Goal: Task Accomplishment & Management: Use online tool/utility

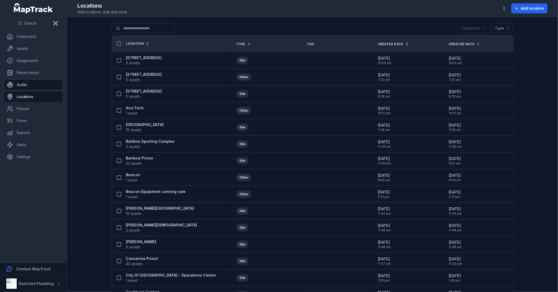
click at [22, 86] on link "Audits" at bounding box center [33, 85] width 58 height 10
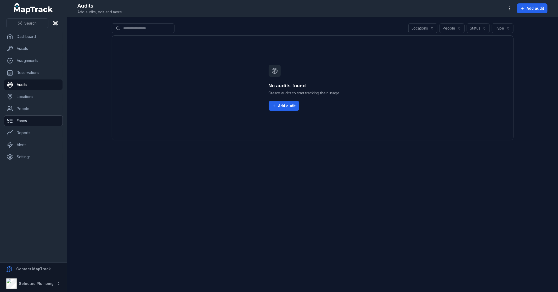
click at [33, 124] on link "Forms" at bounding box center [33, 121] width 58 height 10
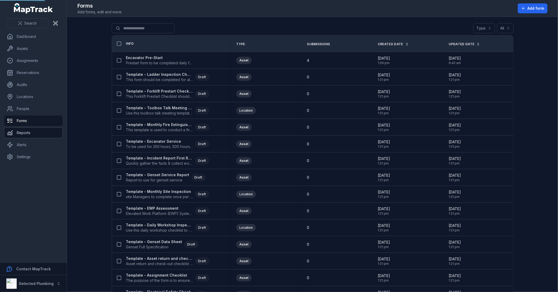
click at [31, 134] on link "Reports" at bounding box center [33, 133] width 58 height 10
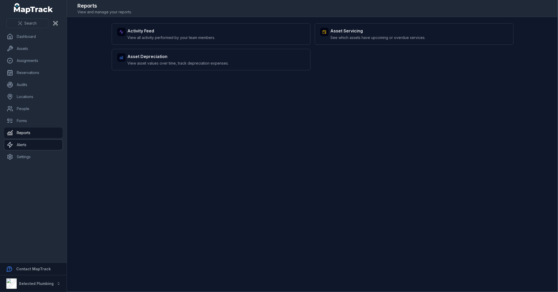
click at [35, 144] on link "Alerts" at bounding box center [33, 145] width 58 height 10
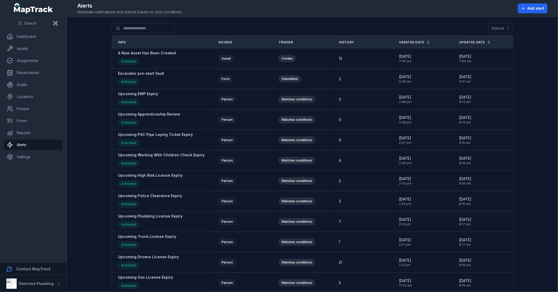
click at [77, 103] on main "Search for alerts Source Info Source Trigger History Created Date Updated Date …" at bounding box center [312, 154] width 491 height 275
click at [25, 156] on link "Settings" at bounding box center [33, 157] width 58 height 10
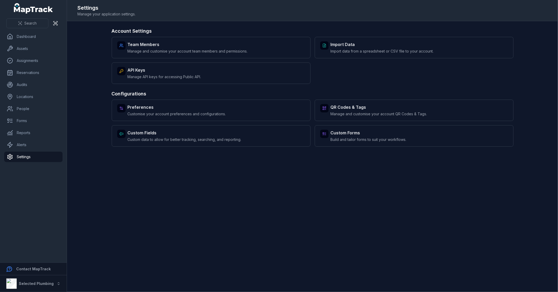
click at [70, 118] on main "Account Settings Team Members Manage and customise your account team members an…" at bounding box center [312, 156] width 491 height 271
click at [70, 120] on main "Account Settings Team Members Manage and customise your account team members an…" at bounding box center [312, 156] width 491 height 271
drag, startPoint x: 96, startPoint y: 104, endPoint x: 96, endPoint y: 107, distance: 3.4
click at [96, 105] on main "Account Settings Team Members Manage and customise your account team members an…" at bounding box center [312, 156] width 491 height 271
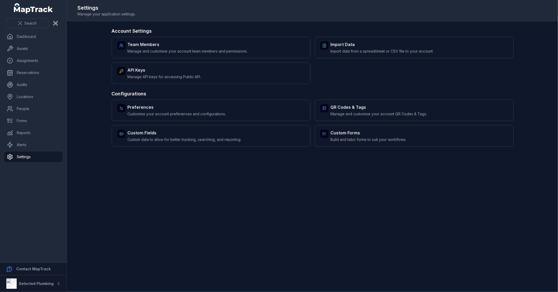
click at [387, 83] on div "Team Members Manage and customise your account team members and permissions. Im…" at bounding box center [313, 60] width 402 height 47
click at [46, 48] on link "Assets" at bounding box center [33, 48] width 58 height 10
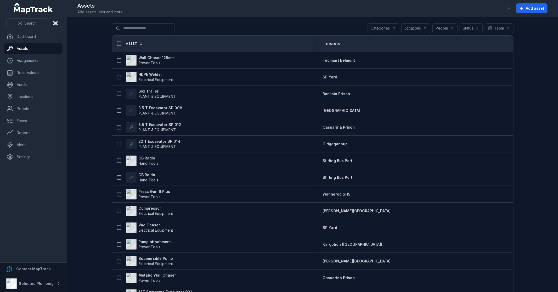
click at [85, 50] on main "Search for assets Categories Locations People Status Table ***** Asset Location…" at bounding box center [312, 154] width 491 height 275
click at [41, 34] on link "Dashboard" at bounding box center [33, 36] width 58 height 10
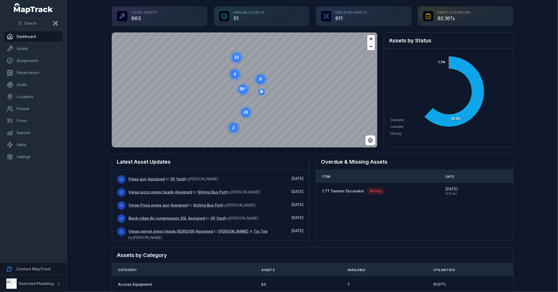
click at [82, 33] on main "Total Assets 663 Available Assets 51 Deployed Assets 611 Asset utilisation 92.1…" at bounding box center [312, 146] width 491 height 292
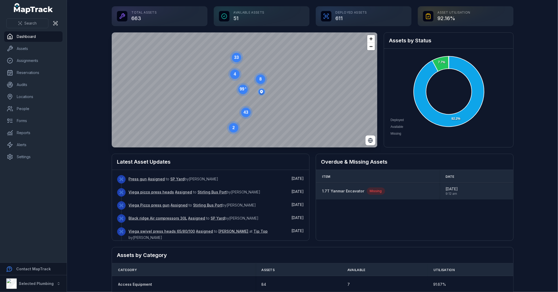
click at [339, 192] on strong "1.7T Yanmar Excavator" at bounding box center [343, 191] width 42 height 5
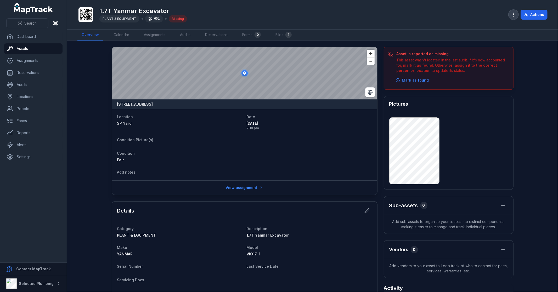
click at [515, 14] on icon "button" at bounding box center [513, 14] width 5 height 5
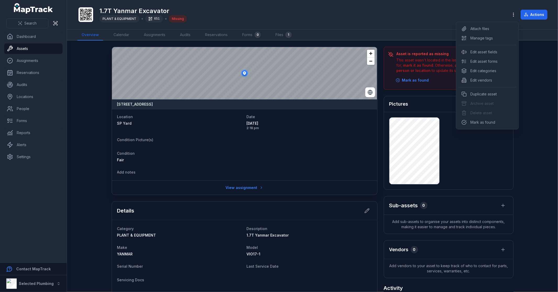
click at [336, 137] on div "Toggle Navigation 1.7T Yanmar Excavator PLANT & EQUIPMENT 651 Missing Actions O…" at bounding box center [312, 146] width 491 height 292
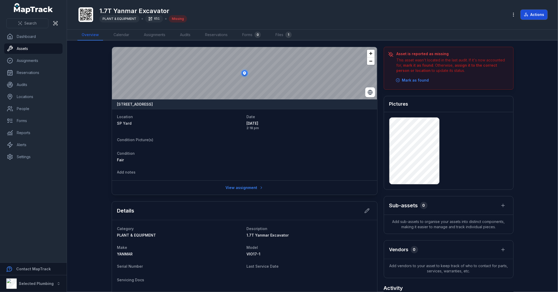
click at [543, 13] on button "Actions" at bounding box center [534, 15] width 27 height 10
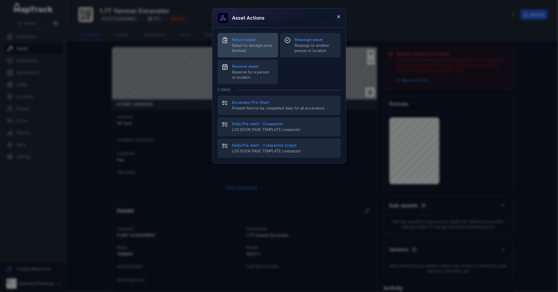
click at [252, 47] on span "Return to storage once finished" at bounding box center [253, 48] width 42 height 10
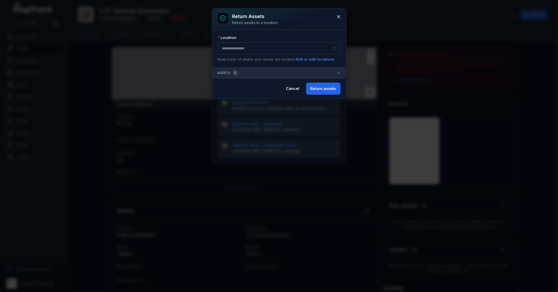
click at [255, 51] on button "button" at bounding box center [279, 48] width 123 height 12
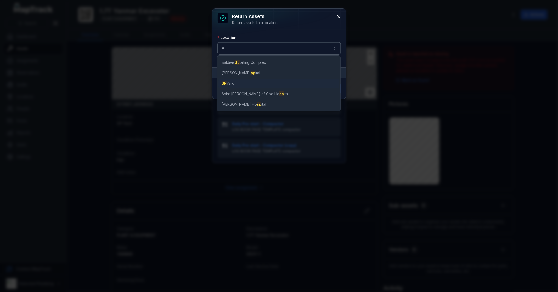
type input "**"
click at [230, 84] on span "SP Yard" at bounding box center [229, 83] width 14 height 5
type input "*******"
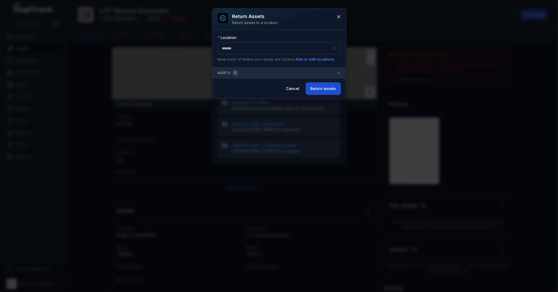
click at [321, 88] on button "Return assets" at bounding box center [323, 89] width 35 height 12
